Goal: Transaction & Acquisition: Purchase product/service

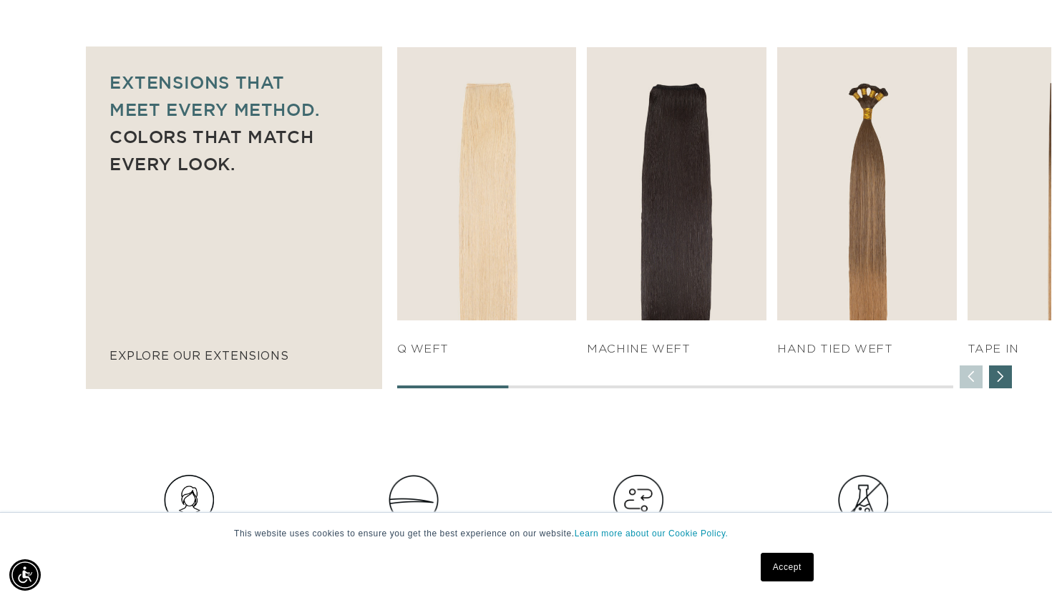
scroll to position [990, 0]
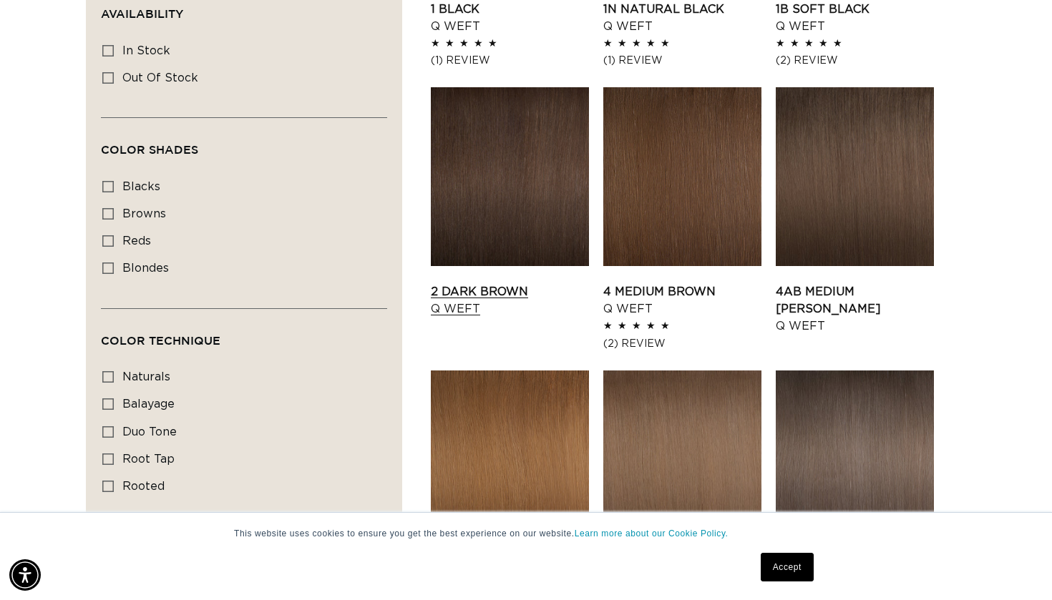
scroll to position [0, 950]
click at [492, 300] on link "2 Dark Brown Q Weft" at bounding box center [510, 300] width 158 height 34
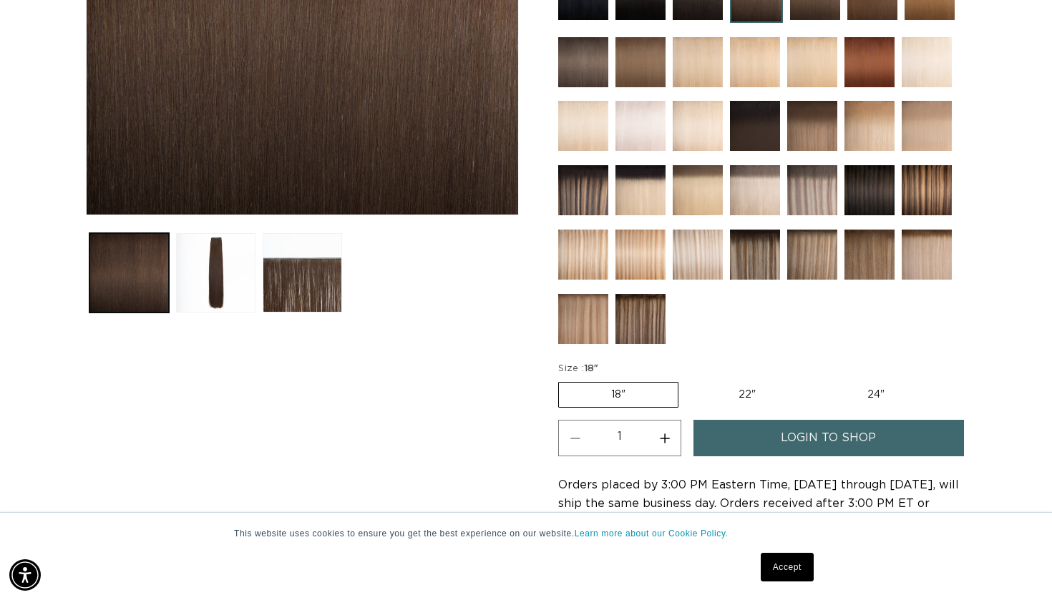
scroll to position [266, 0]
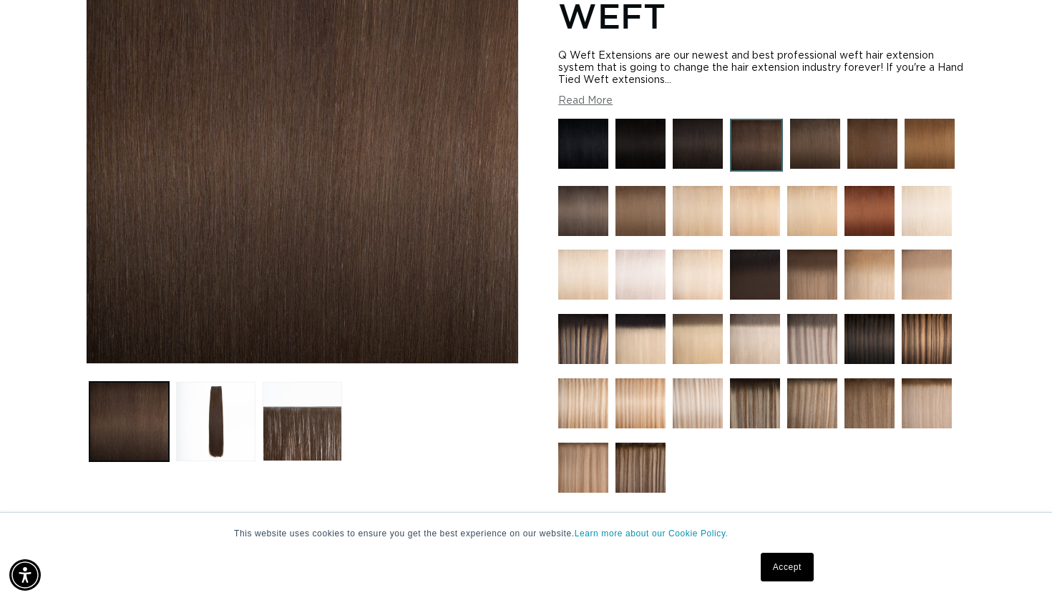
click at [806, 149] on img at bounding box center [815, 144] width 50 height 50
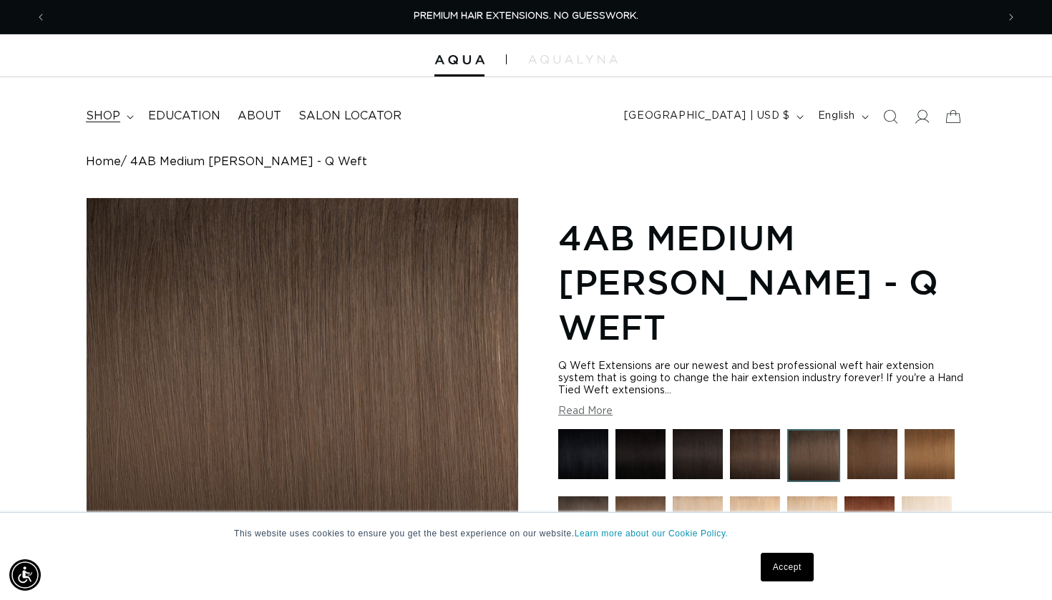
click at [102, 117] on span "shop" at bounding box center [103, 116] width 34 height 15
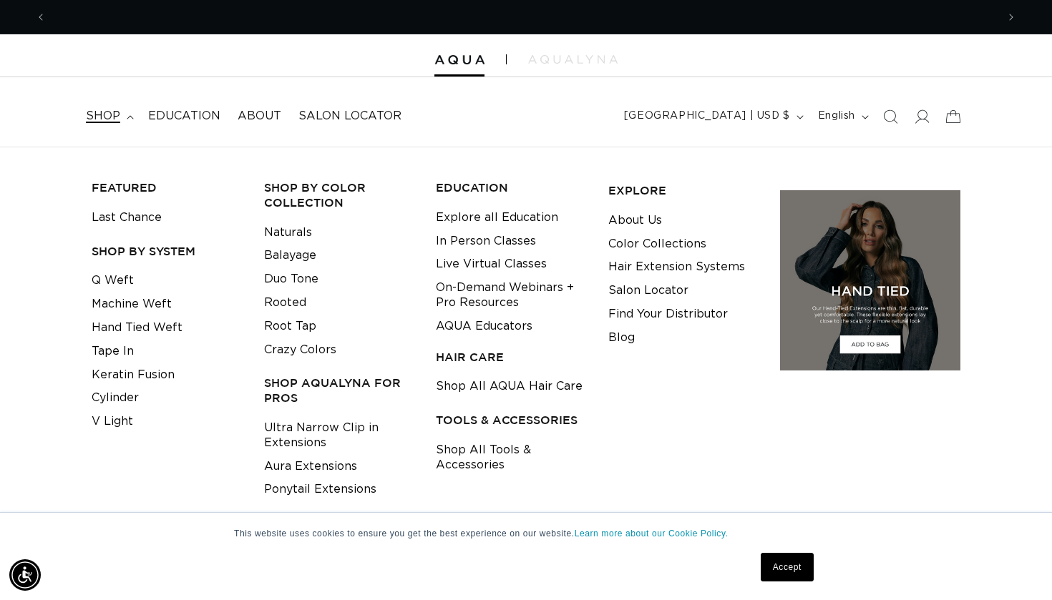
scroll to position [0, 1900]
click at [493, 448] on link "Shop All Tools & Accessories" at bounding box center [511, 458] width 150 height 39
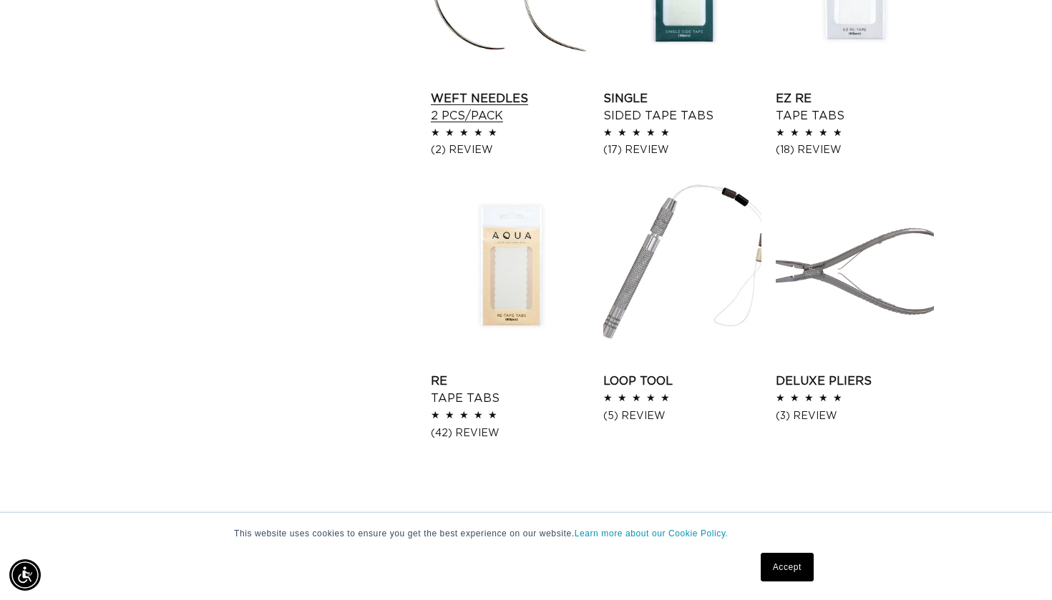
scroll to position [0, 950]
click at [452, 107] on link "Weft Needles 2 pcs/pack" at bounding box center [510, 107] width 158 height 34
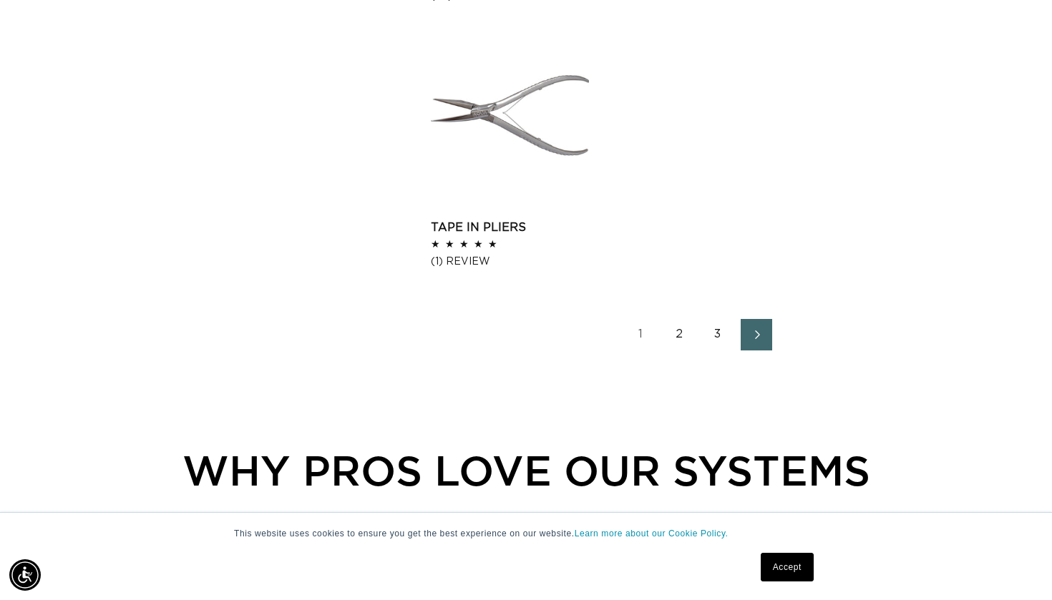
scroll to position [0, 1900]
click at [673, 335] on link "2" at bounding box center [678, 334] width 31 height 31
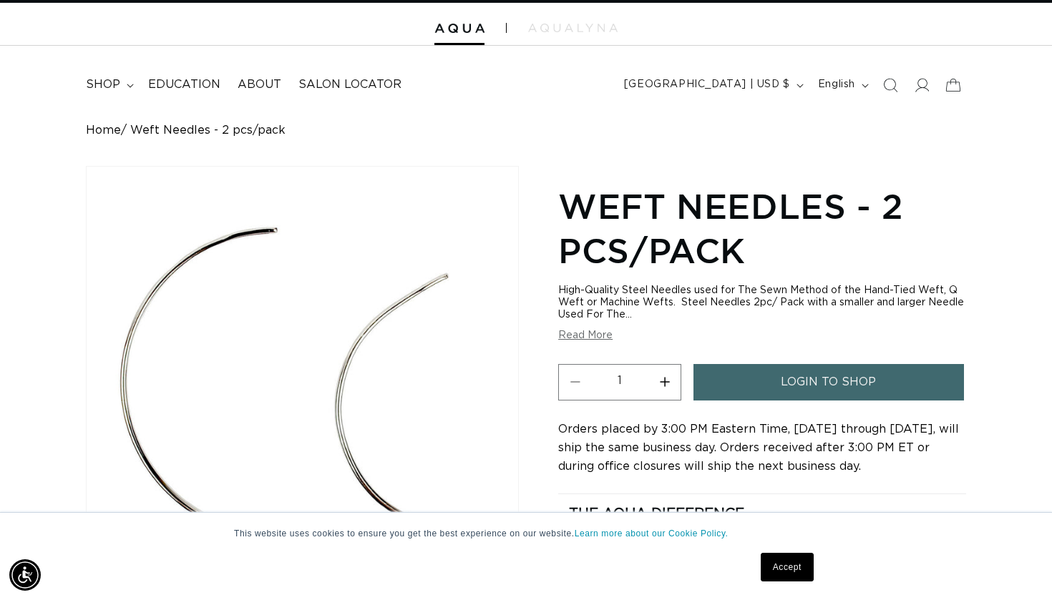
scroll to position [31, 0]
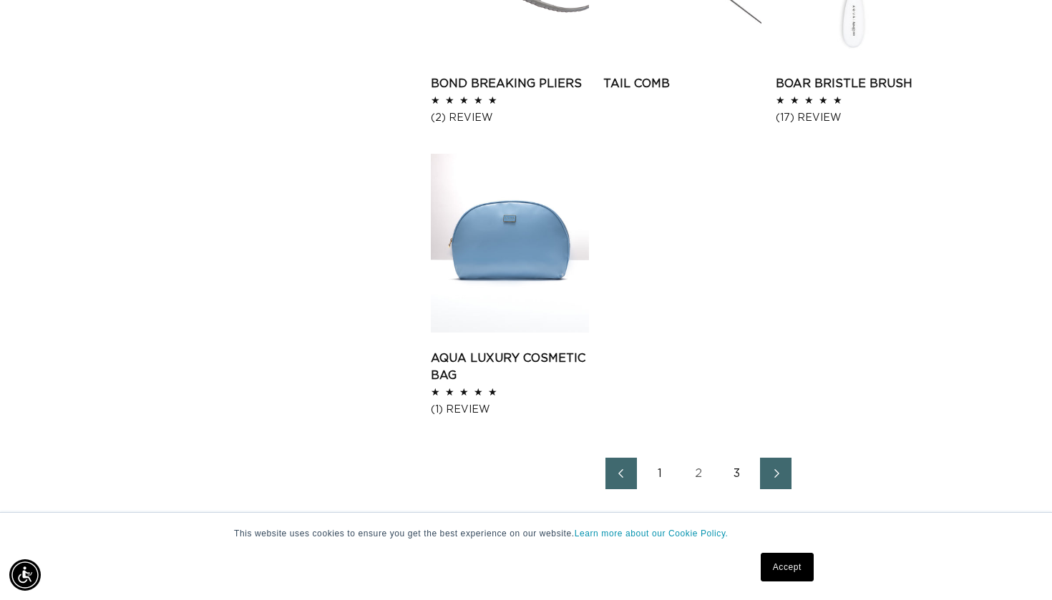
scroll to position [0, 1900]
click at [732, 476] on link "3" at bounding box center [736, 473] width 31 height 31
